Goal: Information Seeking & Learning: Check status

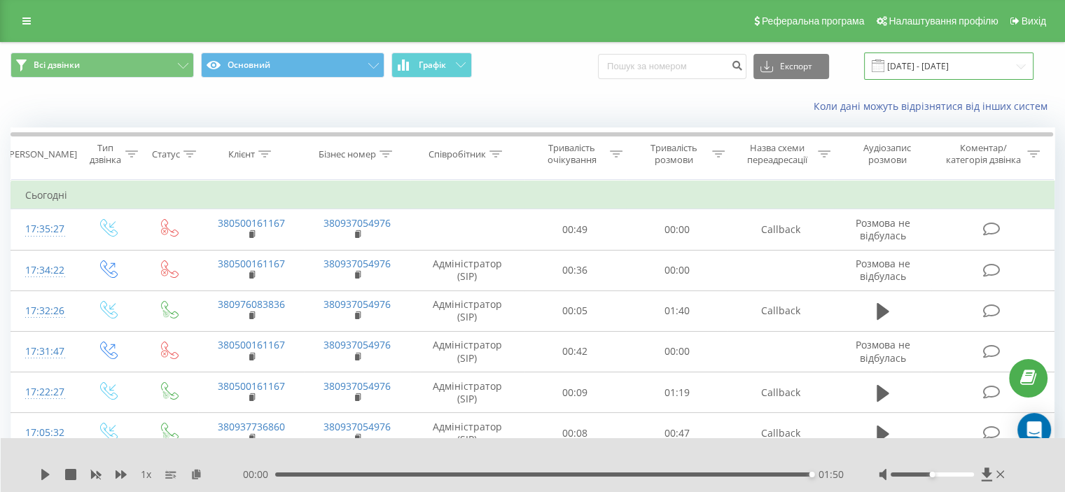
click at [926, 61] on input "[DATE] - [DATE]" at bounding box center [949, 66] width 170 height 27
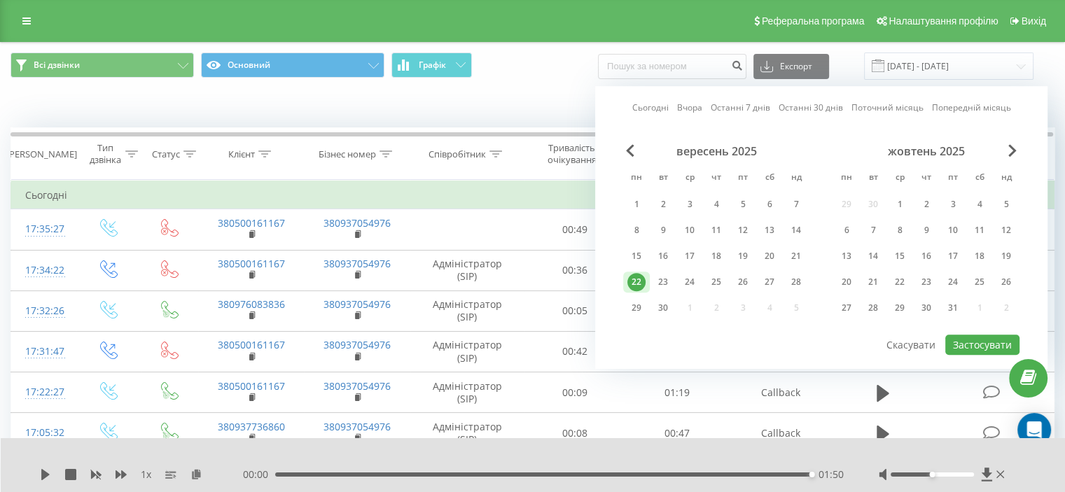
click at [635, 279] on div "22" at bounding box center [637, 282] width 18 height 18
click at [981, 347] on button "Застосувати" at bounding box center [983, 345] width 74 height 20
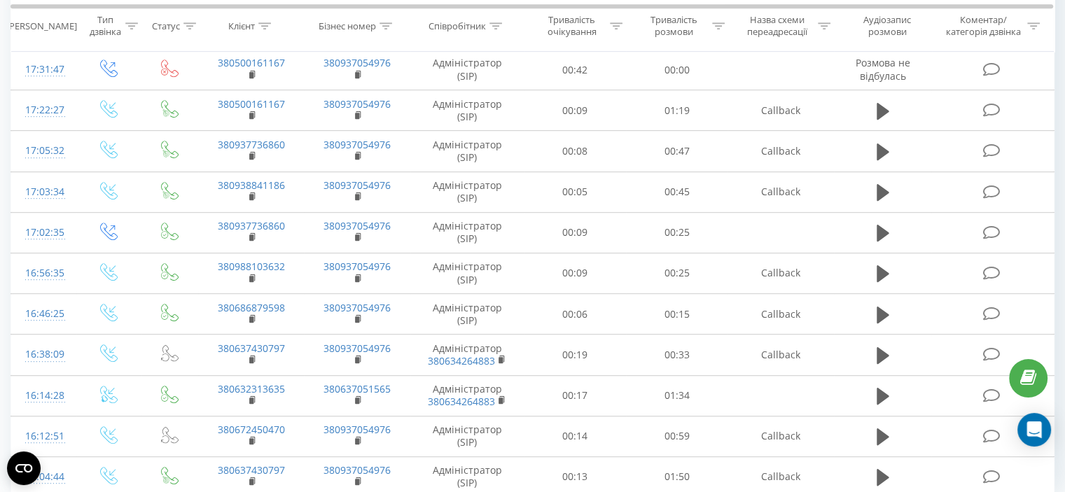
scroll to position [785, 0]
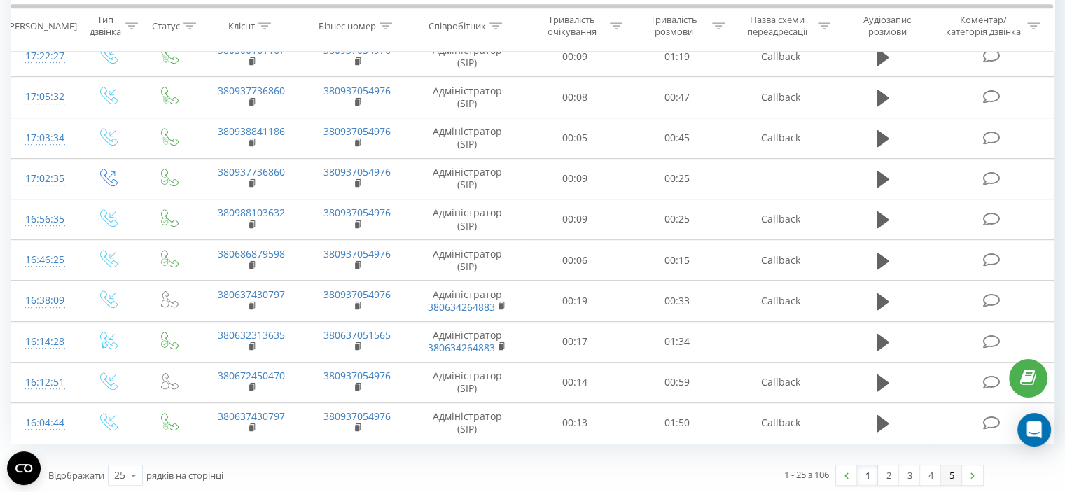
click at [955, 474] on link "5" at bounding box center [951, 476] width 21 height 20
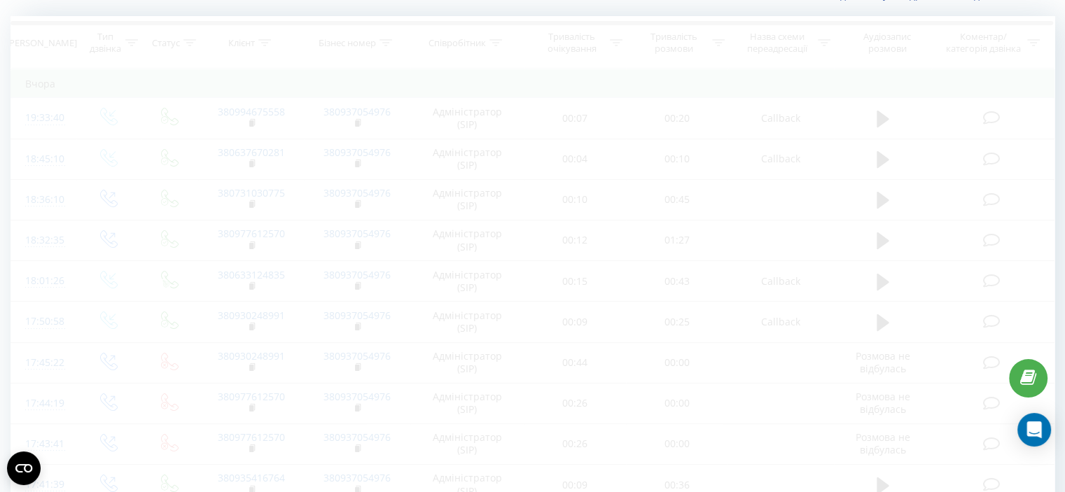
scroll to position [55, 0]
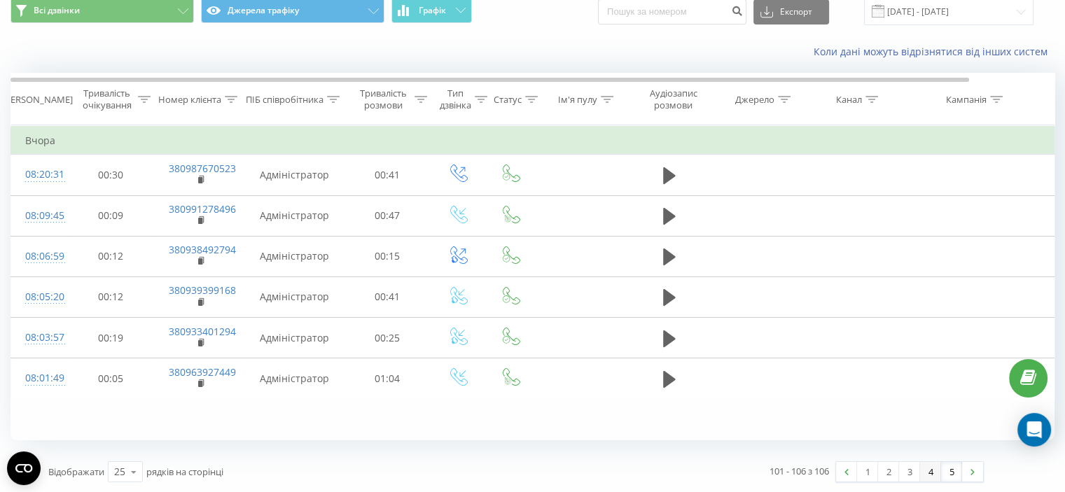
click at [934, 469] on link "4" at bounding box center [930, 472] width 21 height 20
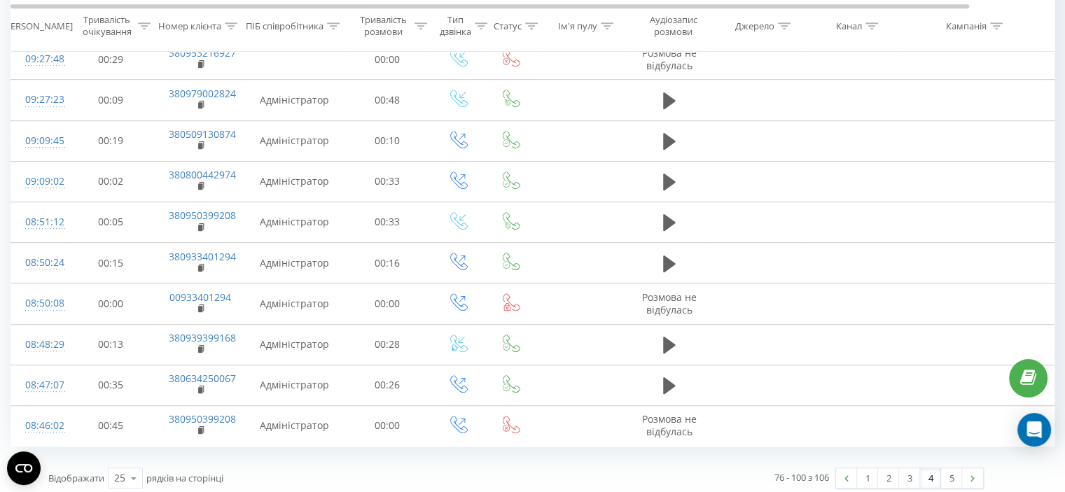
scroll to position [785, 0]
click at [908, 470] on link "3" at bounding box center [909, 476] width 21 height 20
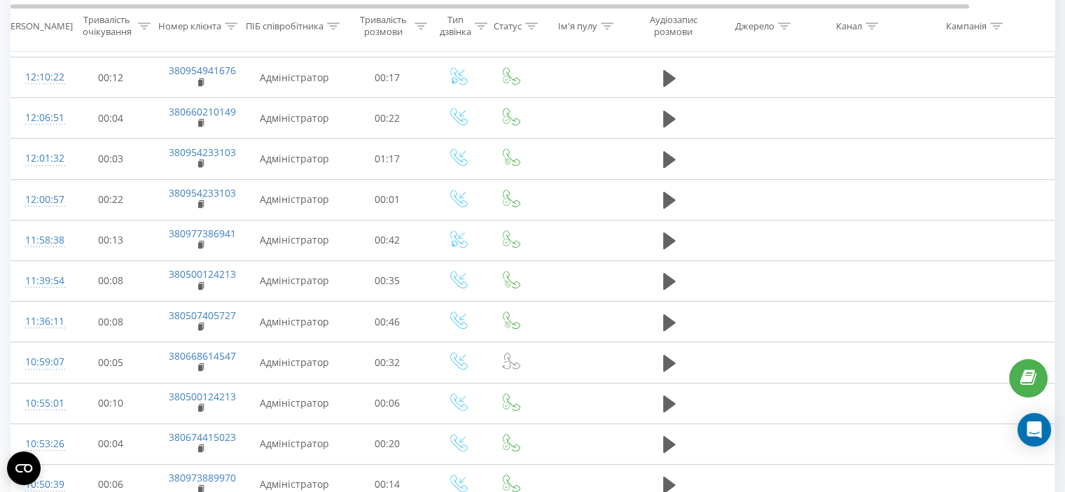
scroll to position [785, 0]
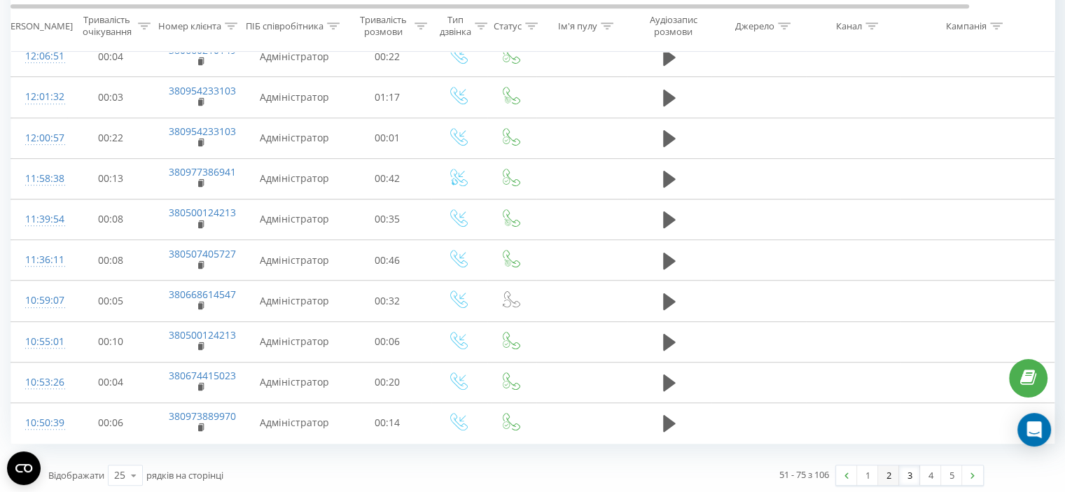
click at [888, 471] on link "2" at bounding box center [888, 476] width 21 height 20
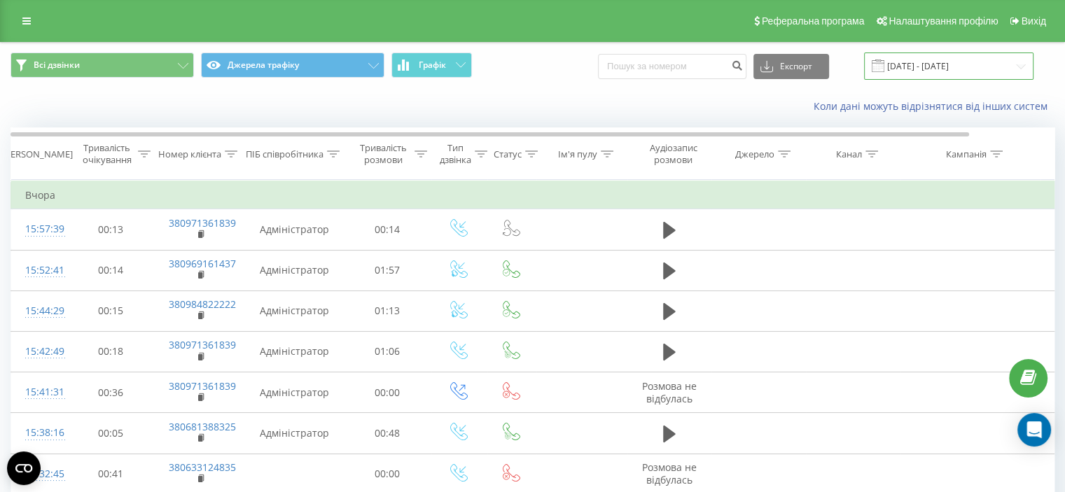
click at [916, 63] on input "[DATE] - [DATE]" at bounding box center [949, 66] width 170 height 27
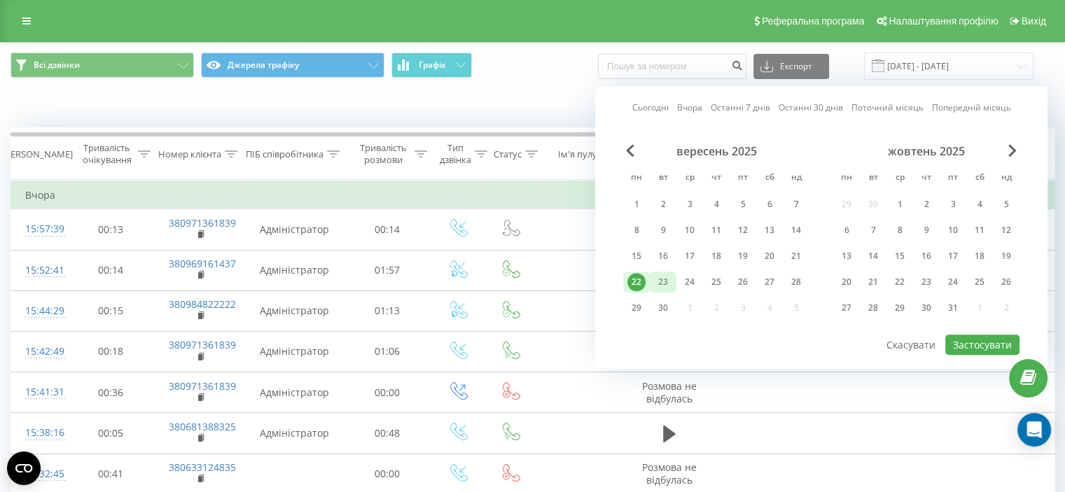
click at [663, 277] on div "23" at bounding box center [663, 282] width 18 height 18
click at [976, 344] on button "Застосувати" at bounding box center [983, 345] width 74 height 20
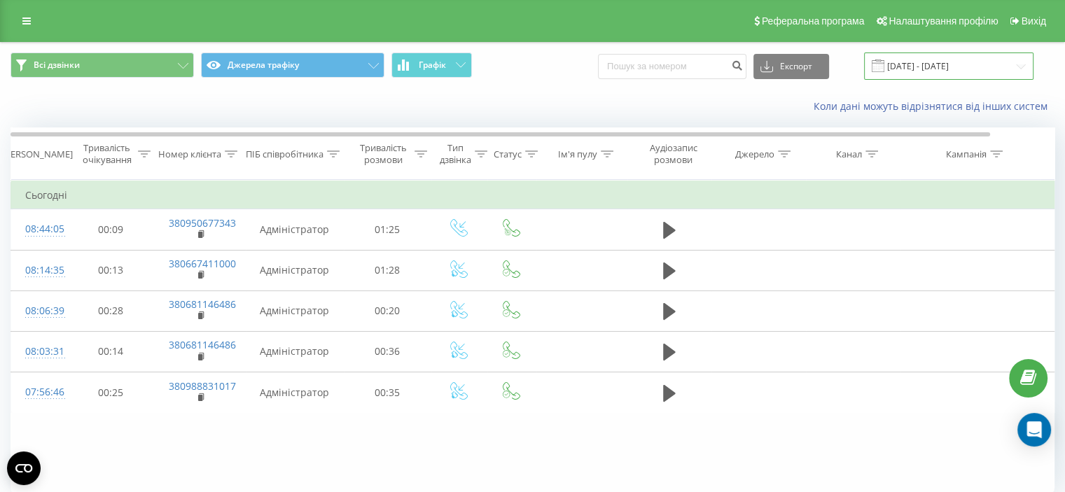
click at [927, 69] on input "[DATE] - [DATE]" at bounding box center [949, 66] width 170 height 27
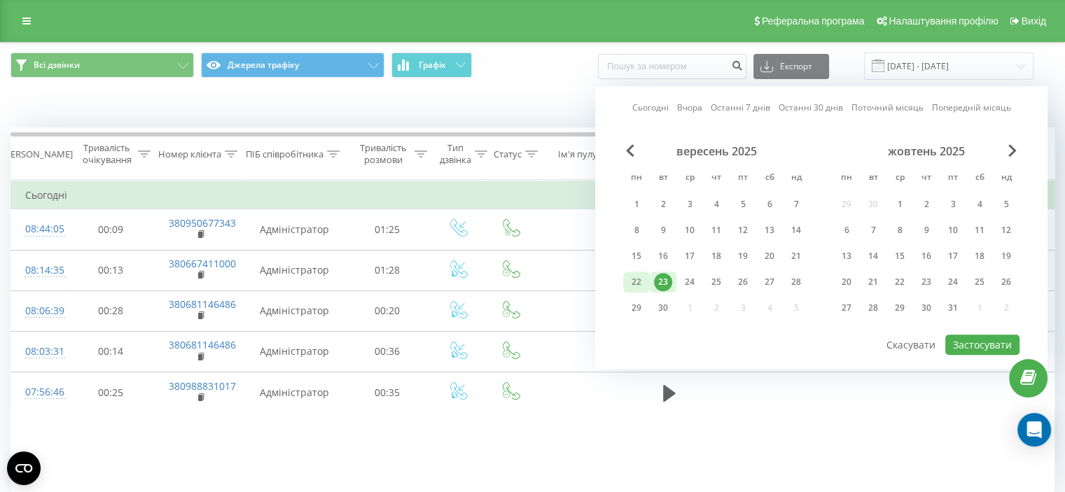
click at [633, 283] on div "22" at bounding box center [637, 282] width 18 height 18
click at [979, 344] on button "Застосувати" at bounding box center [983, 345] width 74 height 20
type input "[DATE] - [DATE]"
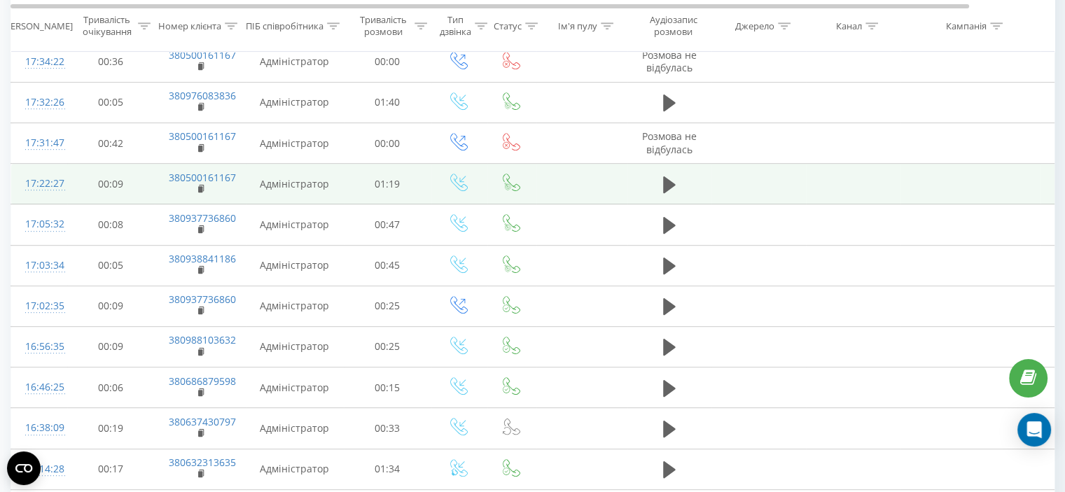
scroll to position [785, 0]
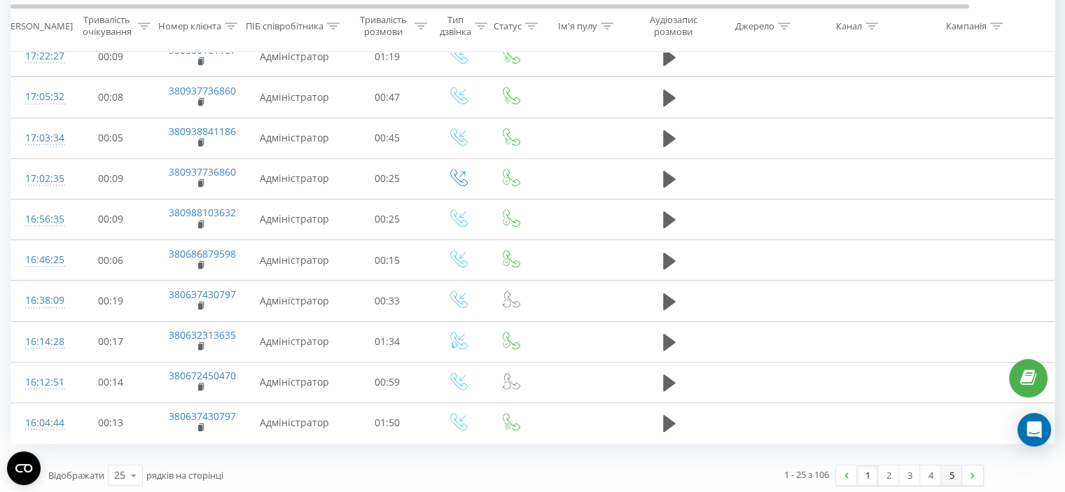
click at [951, 467] on link "5" at bounding box center [951, 476] width 21 height 20
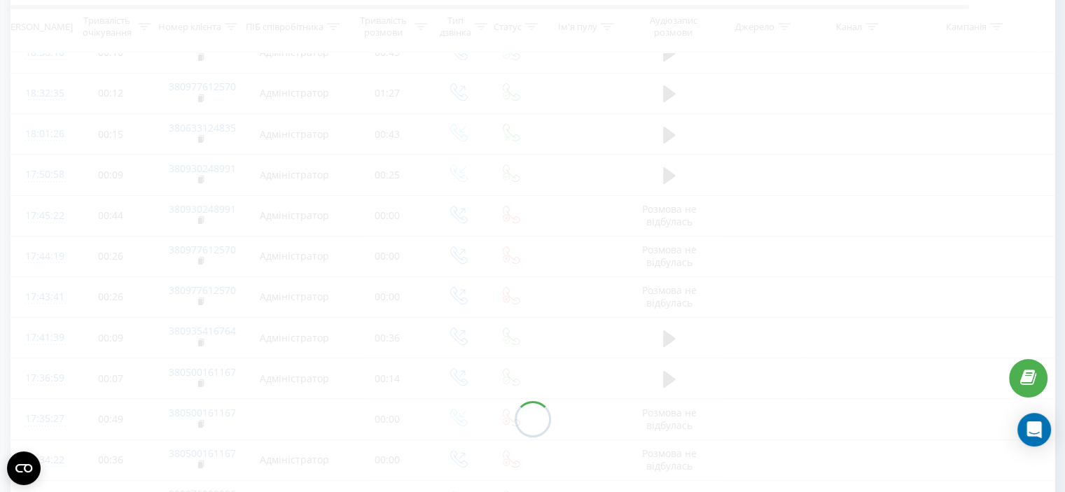
scroll to position [55, 0]
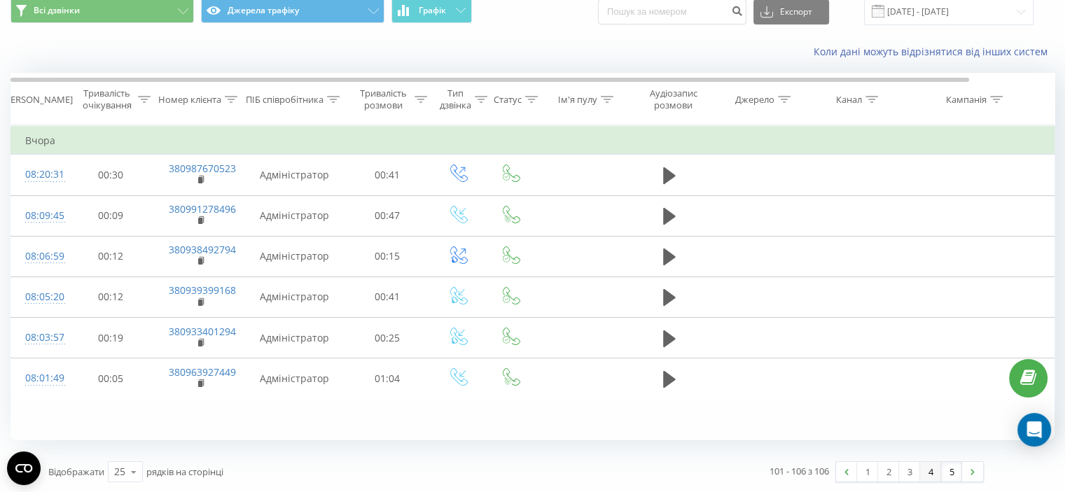
click at [932, 477] on link "4" at bounding box center [930, 472] width 21 height 20
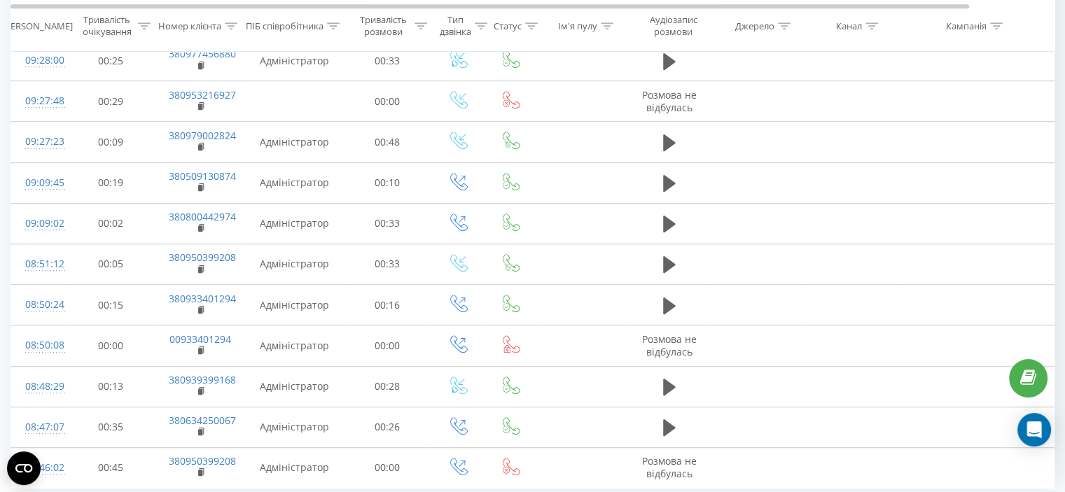
scroll to position [785, 0]
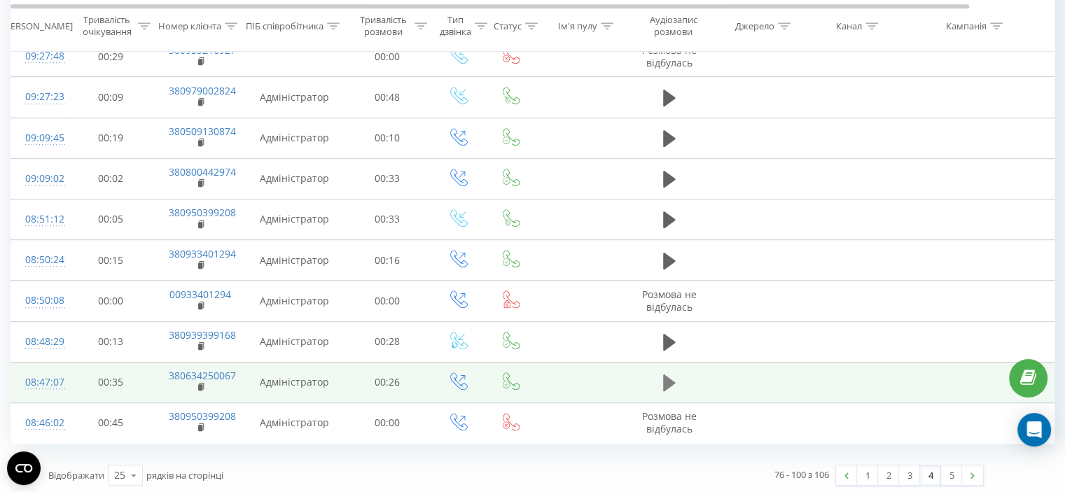
click at [668, 380] on icon at bounding box center [669, 383] width 13 height 17
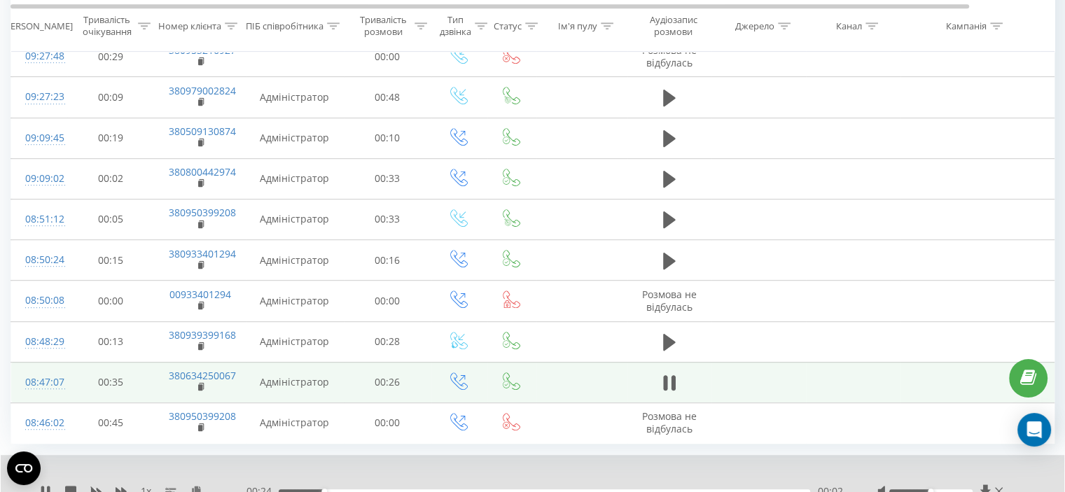
click at [909, 490] on div at bounding box center [931, 492] width 83 height 4
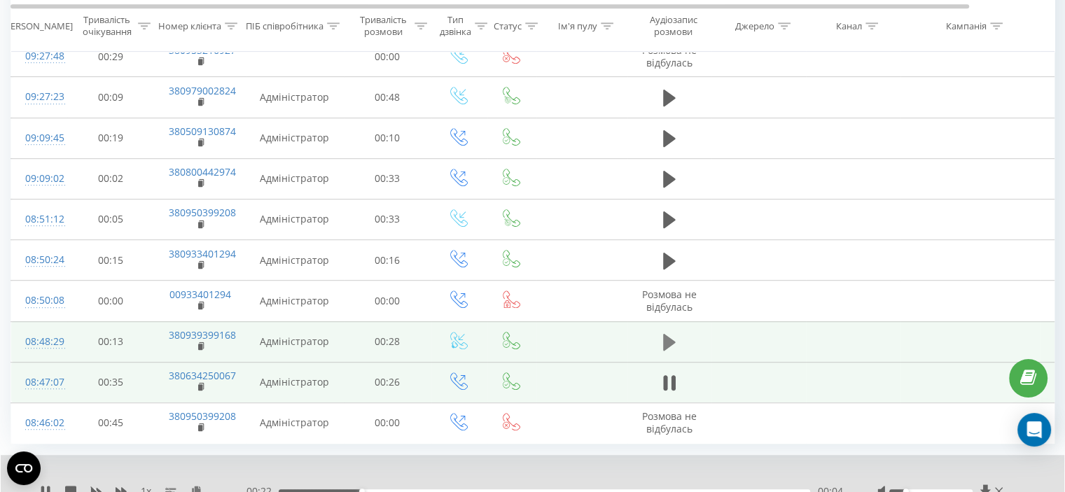
click at [665, 334] on icon at bounding box center [669, 342] width 13 height 17
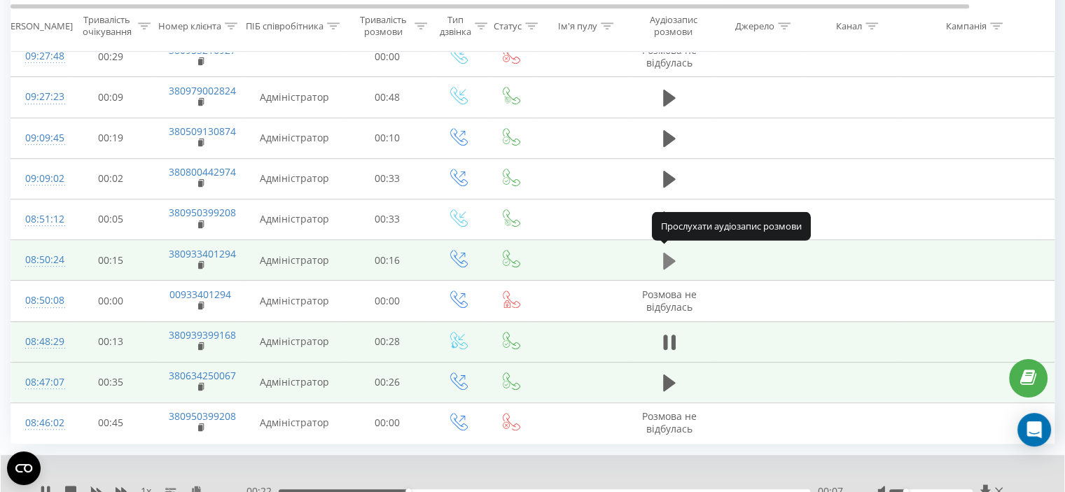
click at [667, 256] on icon at bounding box center [669, 260] width 13 height 17
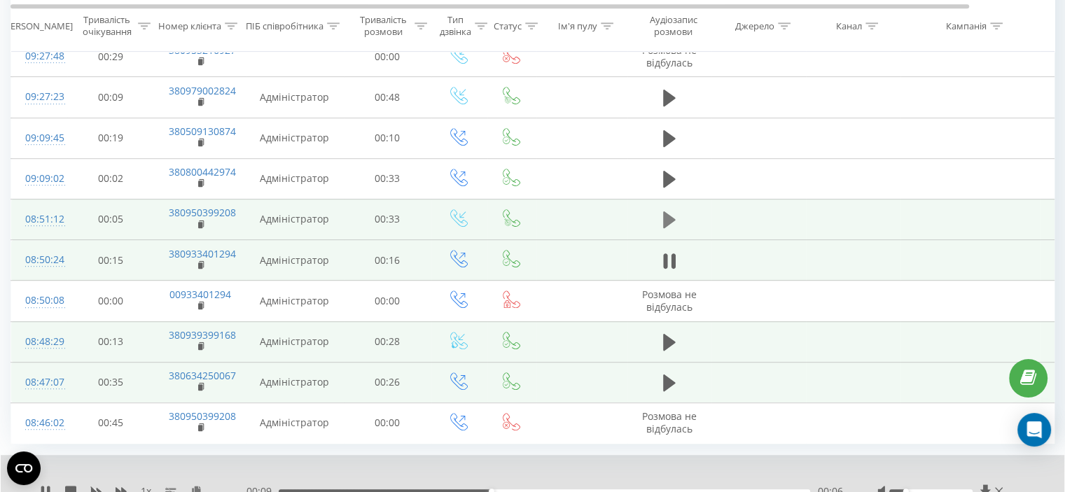
click at [668, 215] on icon at bounding box center [669, 220] width 13 height 17
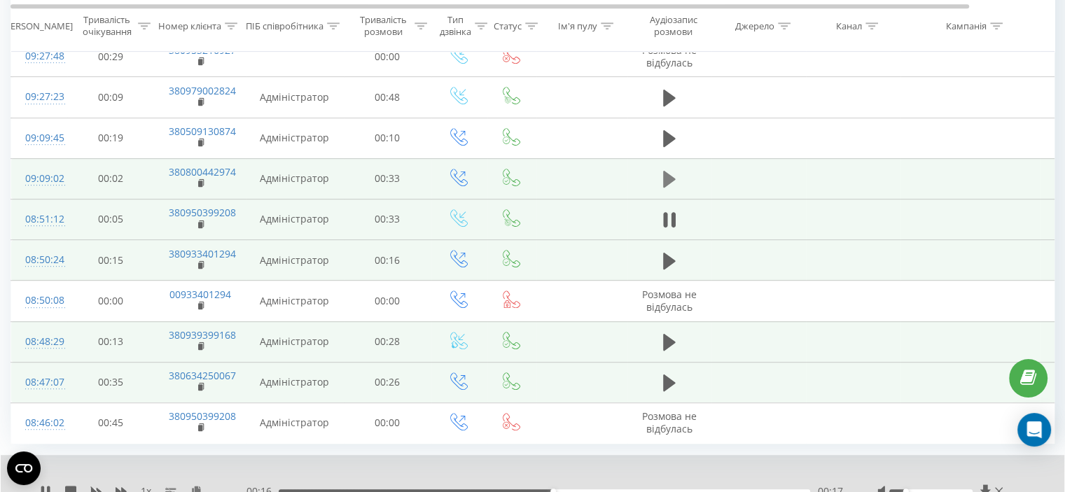
click at [668, 174] on icon at bounding box center [669, 179] width 13 height 17
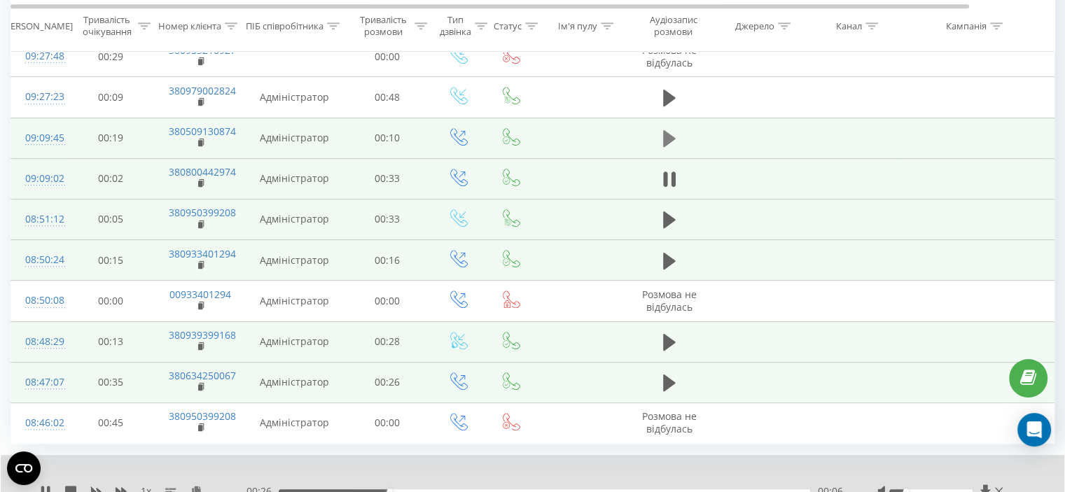
click at [667, 134] on icon at bounding box center [669, 138] width 13 height 17
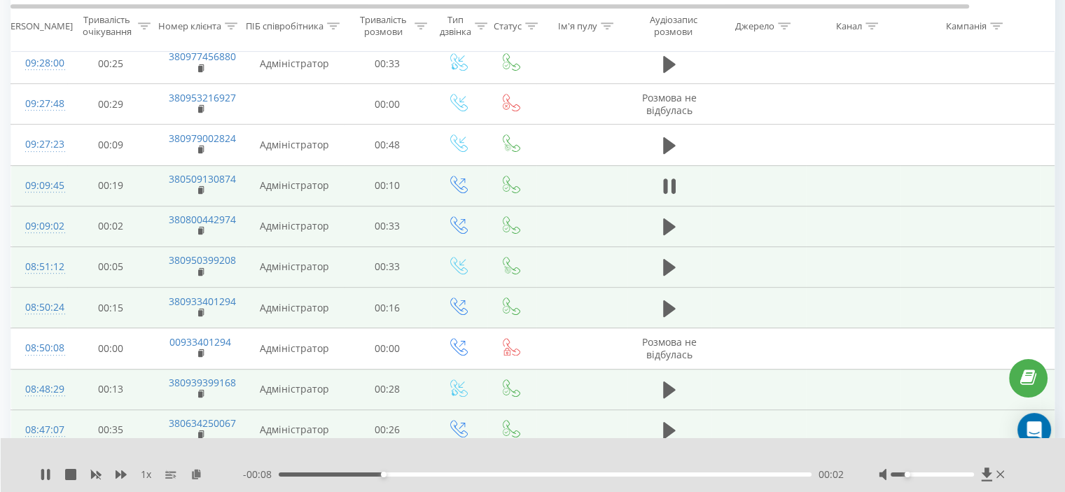
scroll to position [715, 0]
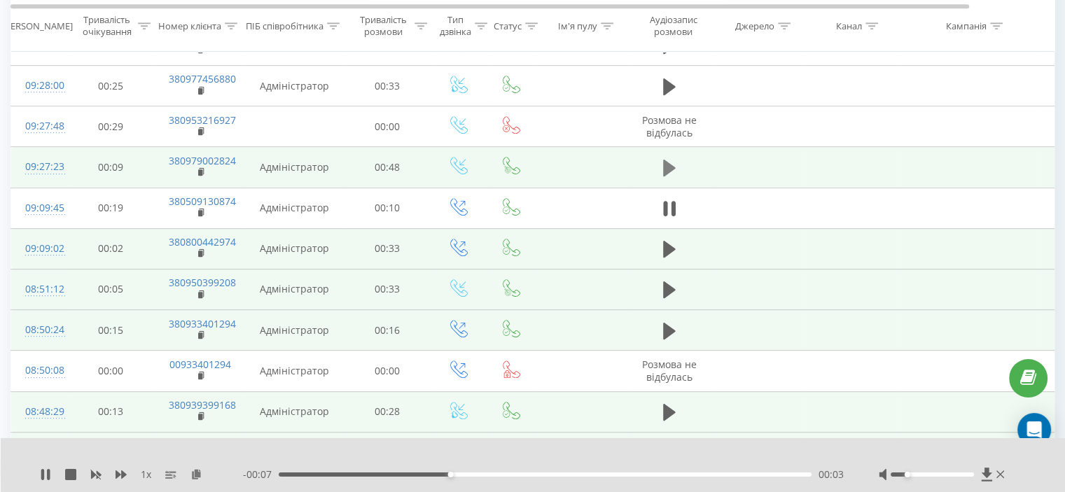
click at [664, 160] on icon at bounding box center [669, 168] width 13 height 17
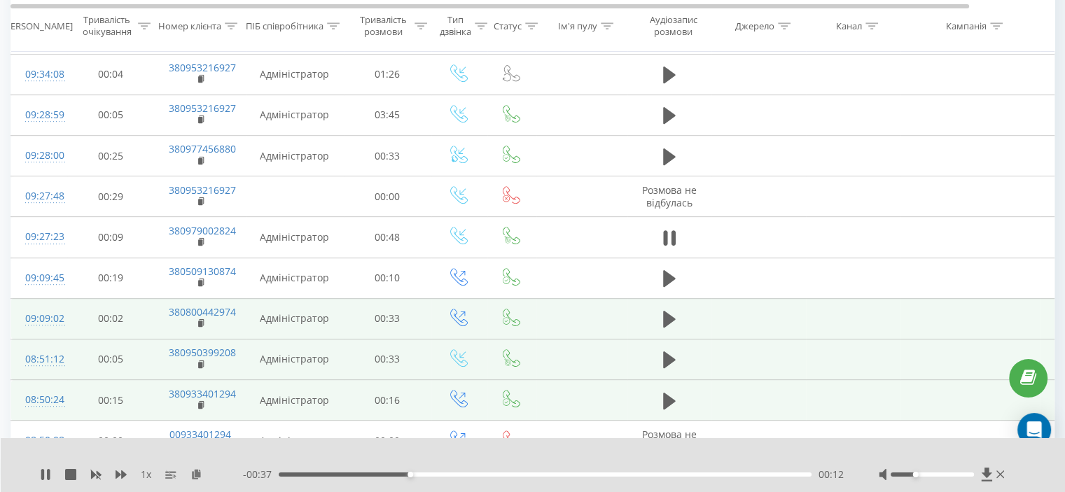
click at [914, 474] on div at bounding box center [932, 475] width 83 height 4
